Goal: Register for event/course

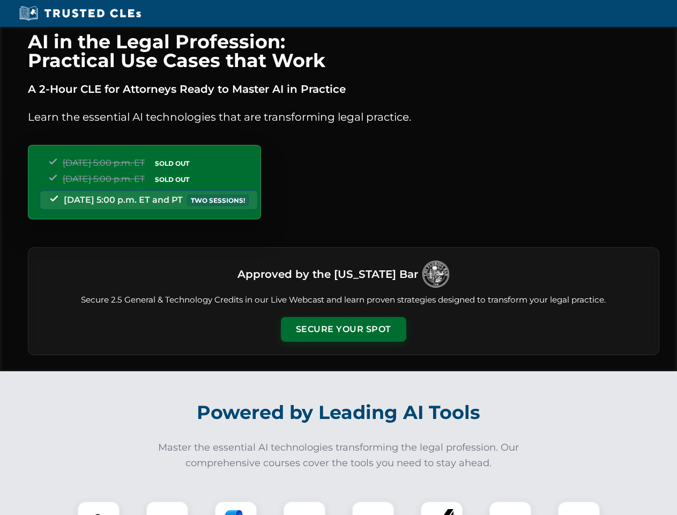
click at [343, 329] on button "Secure Your Spot" at bounding box center [343, 329] width 125 height 25
click at [99, 508] on img at bounding box center [98, 522] width 31 height 31
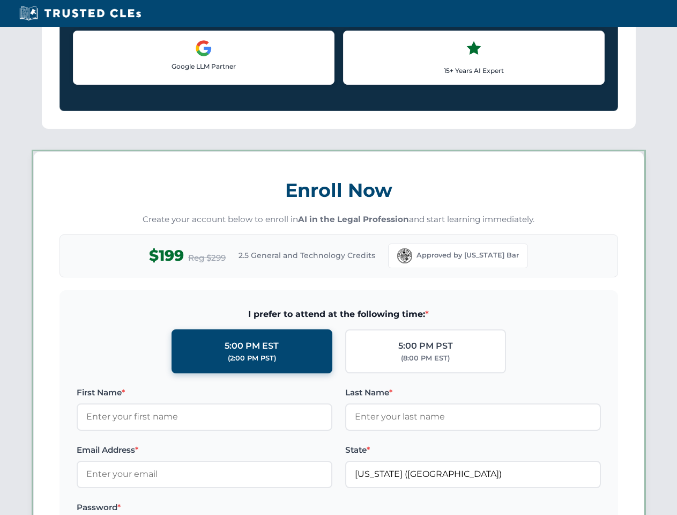
click at [236, 508] on label "Password *" at bounding box center [205, 507] width 256 height 13
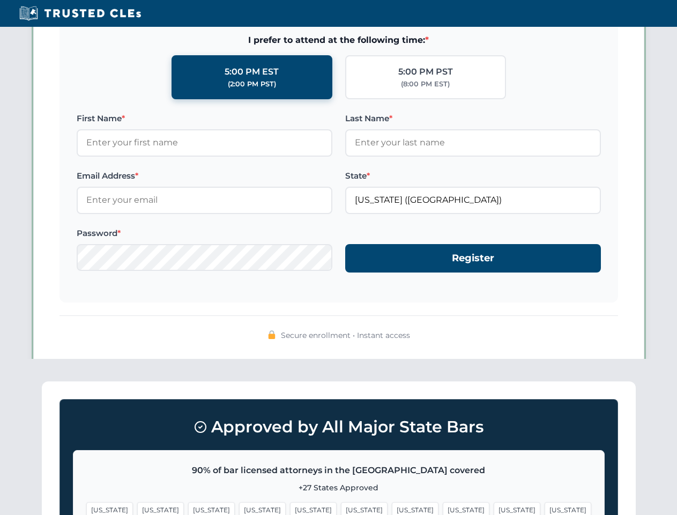
click at [494, 508] on span "[US_STATE]" at bounding box center [517, 510] width 47 height 16
